Goal: Task Accomplishment & Management: Manage account settings

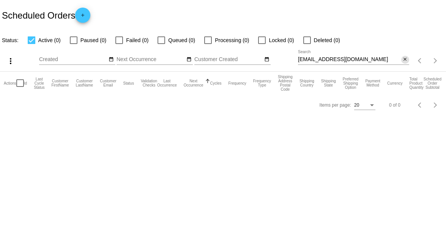
click at [407, 61] on mat-icon "close" at bounding box center [404, 60] width 5 height 6
click at [405, 61] on mat-icon "search" at bounding box center [404, 61] width 9 height 12
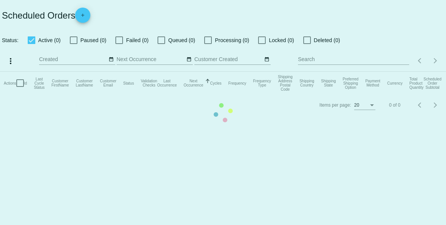
click at [368, 72] on mat-table "Actions Id Last Cycle Status Customer FirstName Customer LastName Customer Emai…" at bounding box center [223, 83] width 446 height 23
click at [313, 72] on mat-table "Actions Id Last Cycle Status Customer FirstName Customer LastName Customer Emai…" at bounding box center [223, 83] width 446 height 23
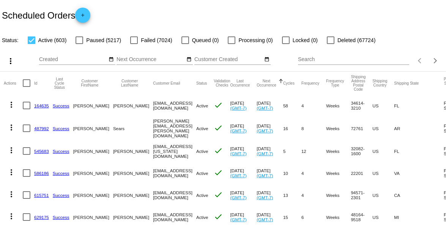
click at [317, 58] on input "Search" at bounding box center [353, 60] width 111 height 6
paste input "randoo212.srtsr@gmail.com"
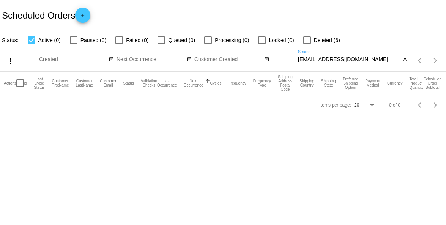
type input "randoo212.srtsr@gmail.com"
click at [311, 40] on label "Deleted (6)" at bounding box center [321, 40] width 37 height 9
click at [307, 44] on input "Deleted (6)" at bounding box center [307, 44] width 0 height 0
checkbox input "true"
click at [263, 39] on div at bounding box center [262, 40] width 8 height 8
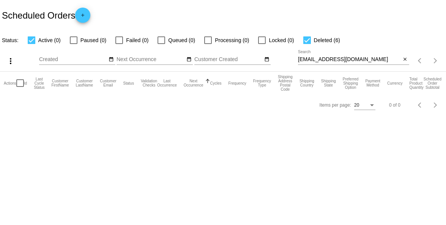
click at [262, 44] on input "Locked (0)" at bounding box center [262, 44] width 0 height 0
checkbox input "true"
click at [212, 38] on label "Processing (0)" at bounding box center [226, 40] width 45 height 9
click at [208, 44] on input "Processing (0)" at bounding box center [208, 44] width 0 height 0
checkbox input "true"
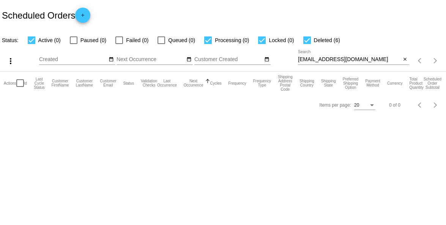
click at [158, 38] on div at bounding box center [162, 40] width 8 height 8
click at [161, 44] on input "Queued (0)" at bounding box center [161, 44] width 0 height 0
checkbox input "true"
click at [119, 43] on div at bounding box center [119, 40] width 8 height 8
click at [119, 44] on input "Failed (0)" at bounding box center [119, 44] width 0 height 0
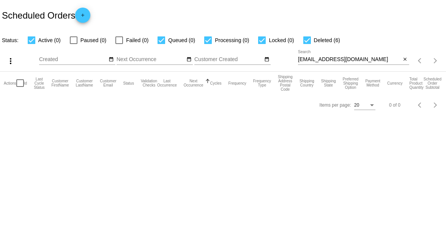
checkbox input "true"
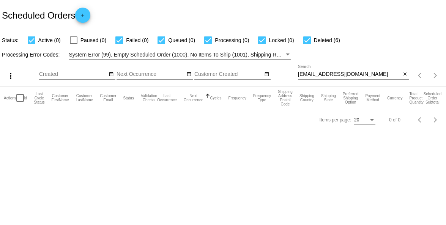
click at [70, 41] on div at bounding box center [74, 40] width 8 height 8
click at [73, 44] on input "Paused (0)" at bounding box center [73, 44] width 0 height 0
checkbox input "true"
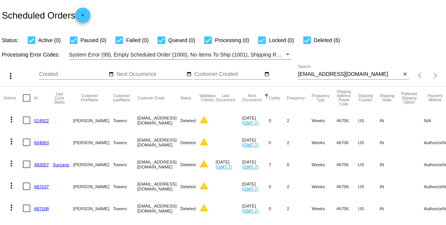
scroll to position [43, 0]
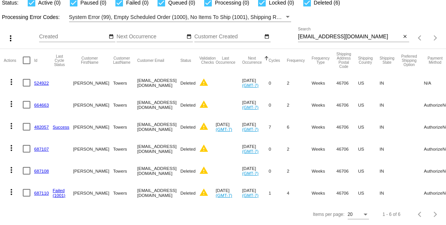
click at [41, 191] on link "687110" at bounding box center [41, 193] width 15 height 5
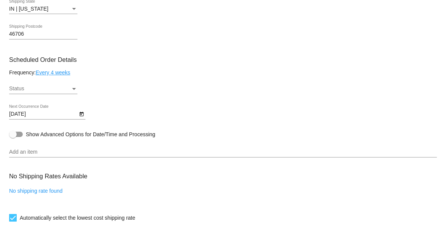
scroll to position [423, 0]
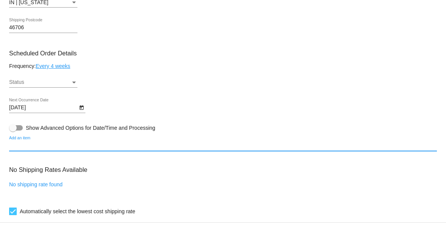
click at [76, 146] on input "Add an item" at bounding box center [223, 146] width 428 height 6
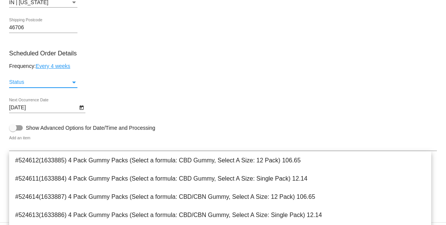
click at [62, 80] on div "Status" at bounding box center [40, 82] width 62 height 6
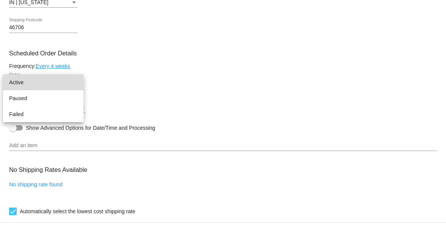
click at [44, 87] on span "Active" at bounding box center [43, 82] width 68 height 16
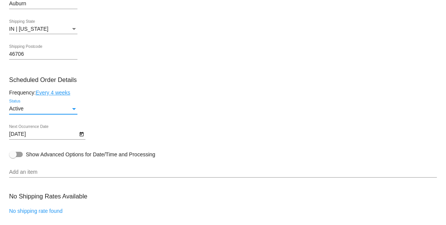
scroll to position [418, 0]
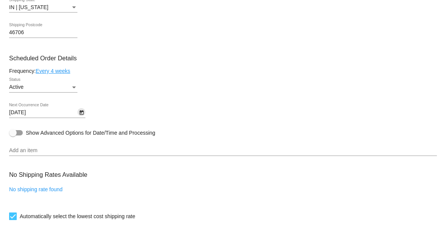
click at [80, 114] on icon "Open calendar" at bounding box center [81, 112] width 5 height 9
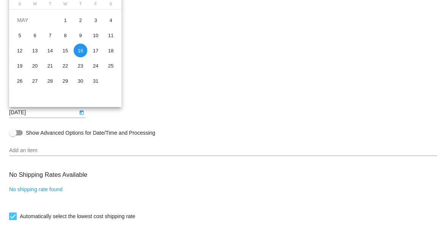
click at [25, 19] on td "MAY" at bounding box center [35, 20] width 46 height 15
click at [24, 20] on td "MAY" at bounding box center [35, 20] width 46 height 15
click at [32, 110] on div at bounding box center [223, 112] width 446 height 225
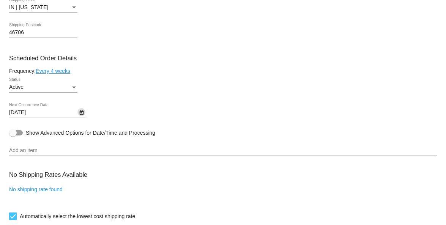
click at [33, 110] on body "arrow_back Scheduled Order #687110 Active more_vert Last Processing Cycle ID: 6…" at bounding box center [223, 112] width 446 height 225
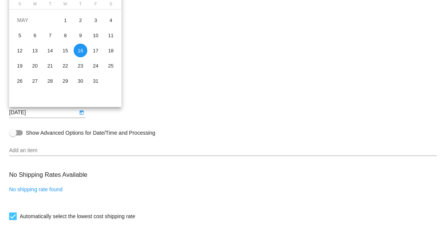
click at [22, 17] on td "MAY" at bounding box center [35, 20] width 46 height 15
click at [32, 20] on td "MAY" at bounding box center [35, 20] width 46 height 15
click at [45, 85] on div "26" at bounding box center [50, 81] width 14 height 14
type input "8/26/2025"
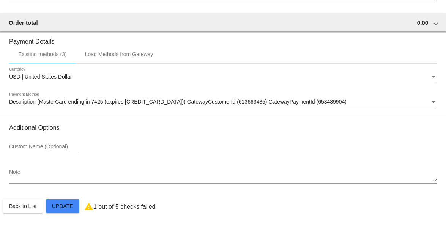
scroll to position [448, 0]
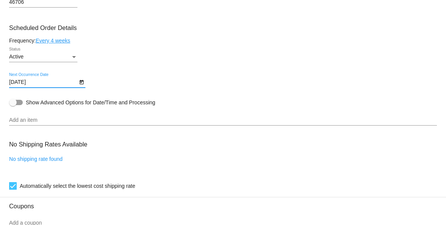
click at [71, 121] on input "Add an item" at bounding box center [223, 120] width 428 height 6
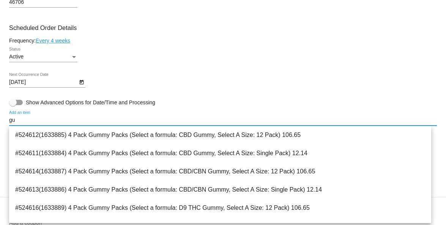
type input "g"
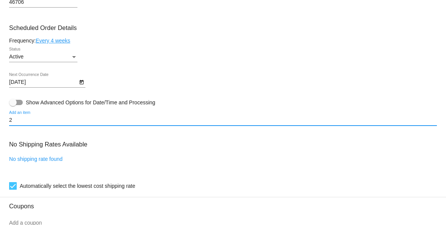
type input "2"
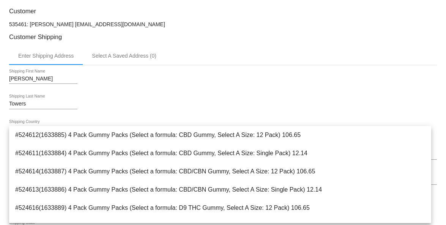
scroll to position [106, 0]
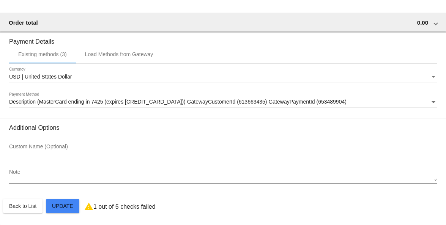
scroll to position [524, 0]
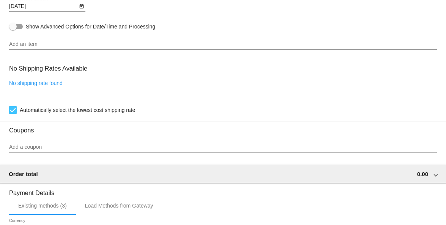
click at [114, 46] on input "Add an item" at bounding box center [223, 44] width 428 height 6
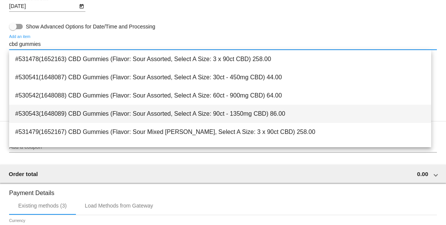
type input "cbd gummies"
click at [239, 114] on span "#530543(1648089) CBD Gummies (Flavor: Sour Assorted, Select A Size: 90ct - 1350…" at bounding box center [220, 114] width 410 height 18
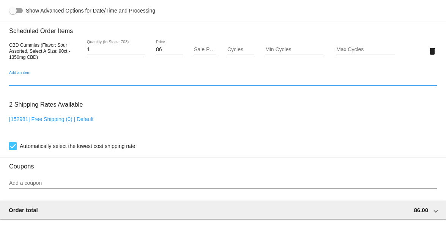
scroll to position [508, 0]
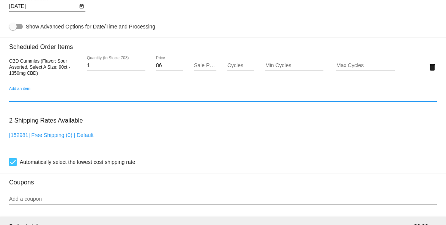
click at [222, 98] on input "Add an item" at bounding box center [223, 96] width 428 height 6
click at [106, 63] on input "1" at bounding box center [116, 66] width 58 height 6
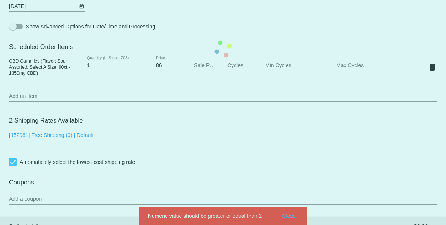
click at [141, 64] on mat-card "Customer 535461: Scott Towers randoo212.srtsr@gmail.com Customer Shipping Enter…" at bounding box center [223, 48] width 446 height 759
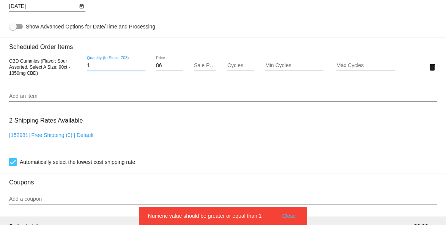
click at [140, 68] on input "1" at bounding box center [116, 66] width 58 height 6
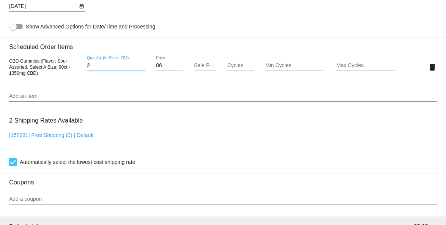
type input "2"
click at [140, 65] on input "2" at bounding box center [116, 66] width 58 height 6
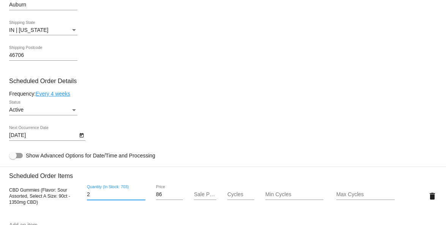
scroll to position [456, 0]
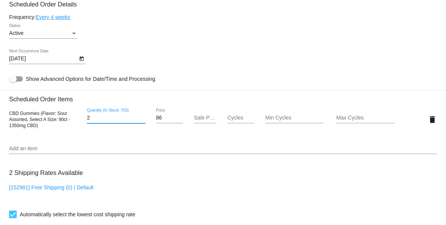
click at [72, 35] on div "Status" at bounding box center [74, 33] width 7 height 6
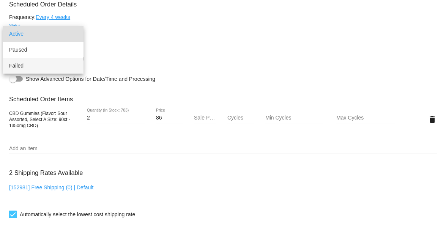
click at [64, 62] on span "Failed" at bounding box center [43, 66] width 68 height 16
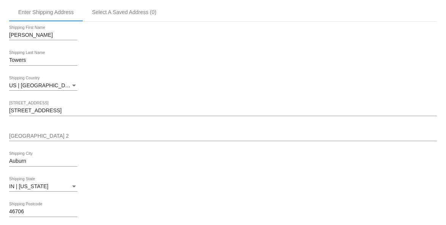
scroll to position [228, 0]
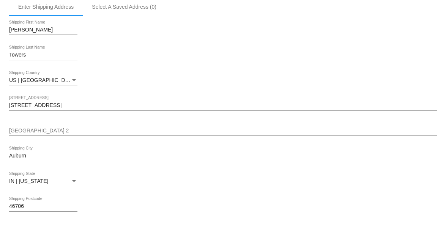
click at [409, 26] on div "Scott Shipping First Name" at bounding box center [223, 31] width 428 height 22
